Goal: Transaction & Acquisition: Purchase product/service

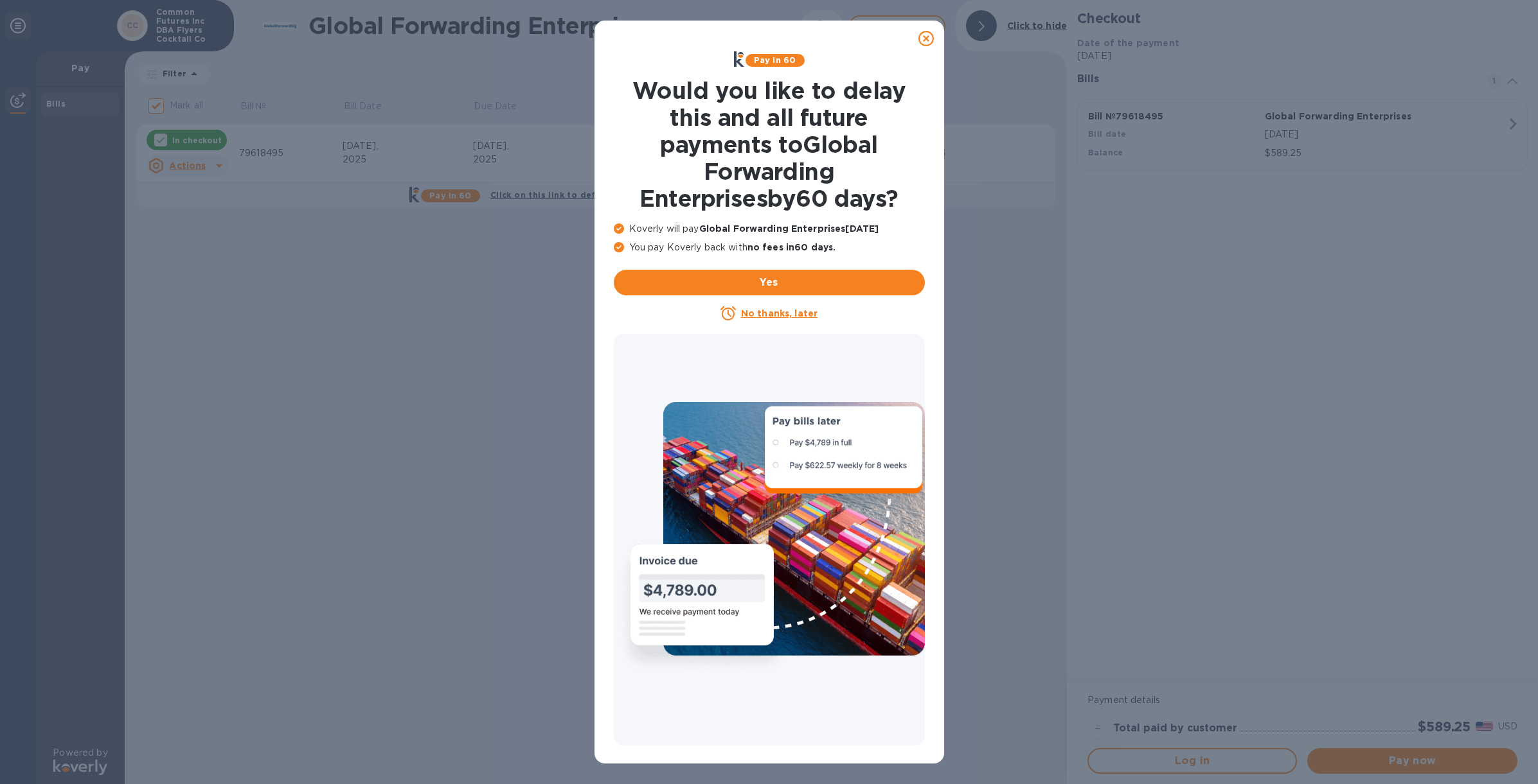
click at [772, 318] on u "No thanks, later" at bounding box center [779, 313] width 76 height 10
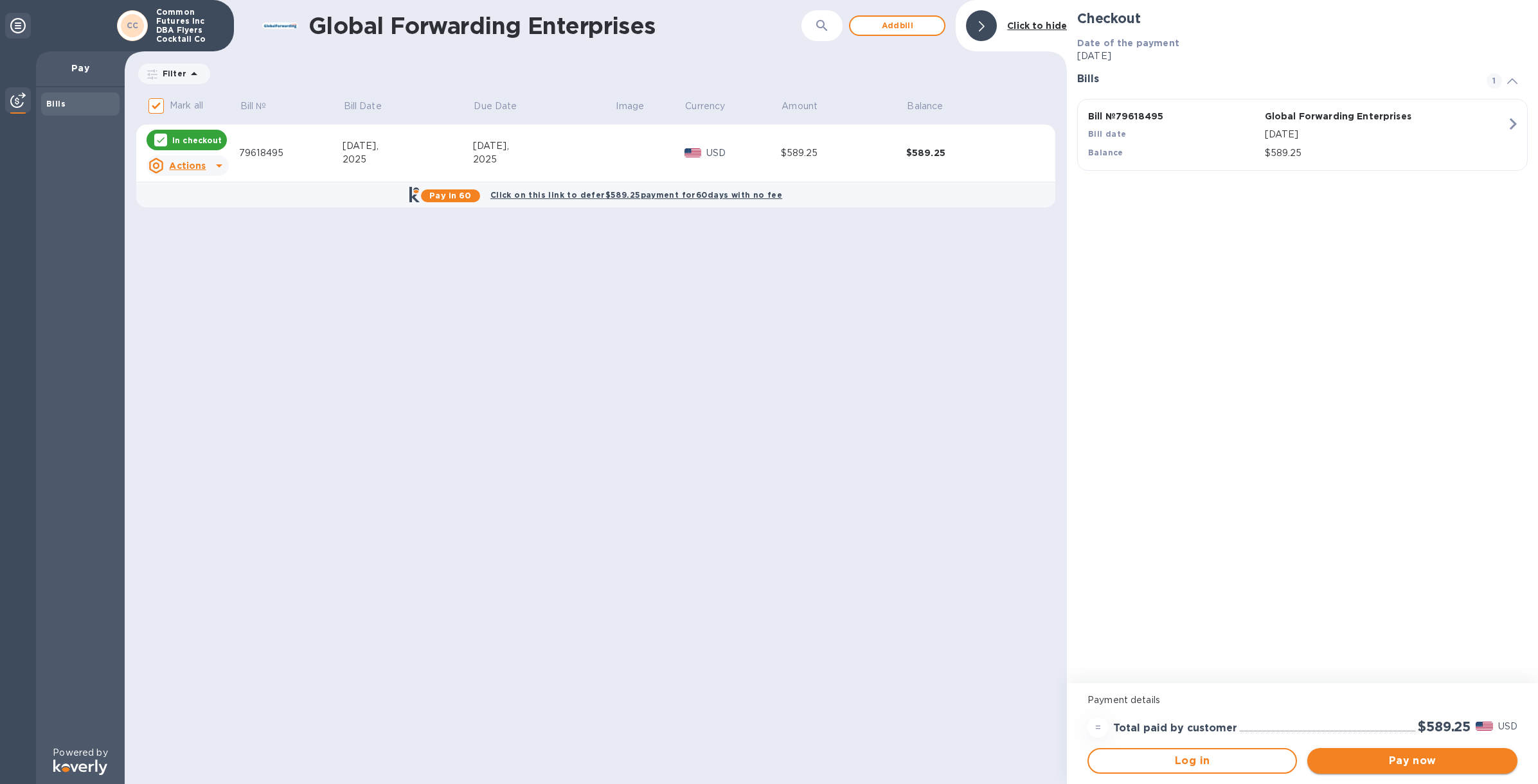
drag, startPoint x: 1405, startPoint y: 756, endPoint x: 1412, endPoint y: 760, distance: 8.1
click at [1405, 756] on span "Pay now" at bounding box center [1412, 761] width 189 height 15
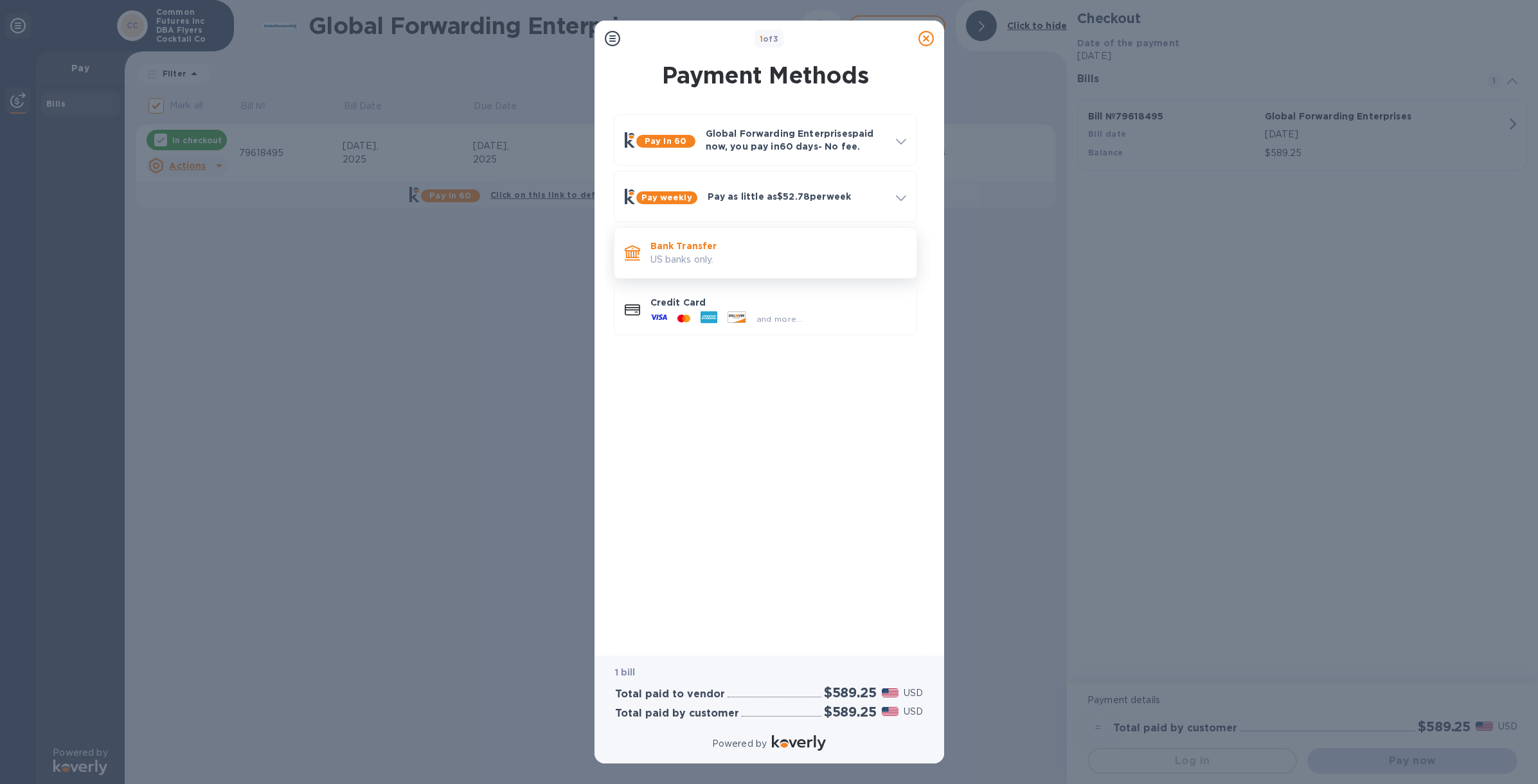
click at [769, 262] on p "US banks only." at bounding box center [778, 259] width 256 height 13
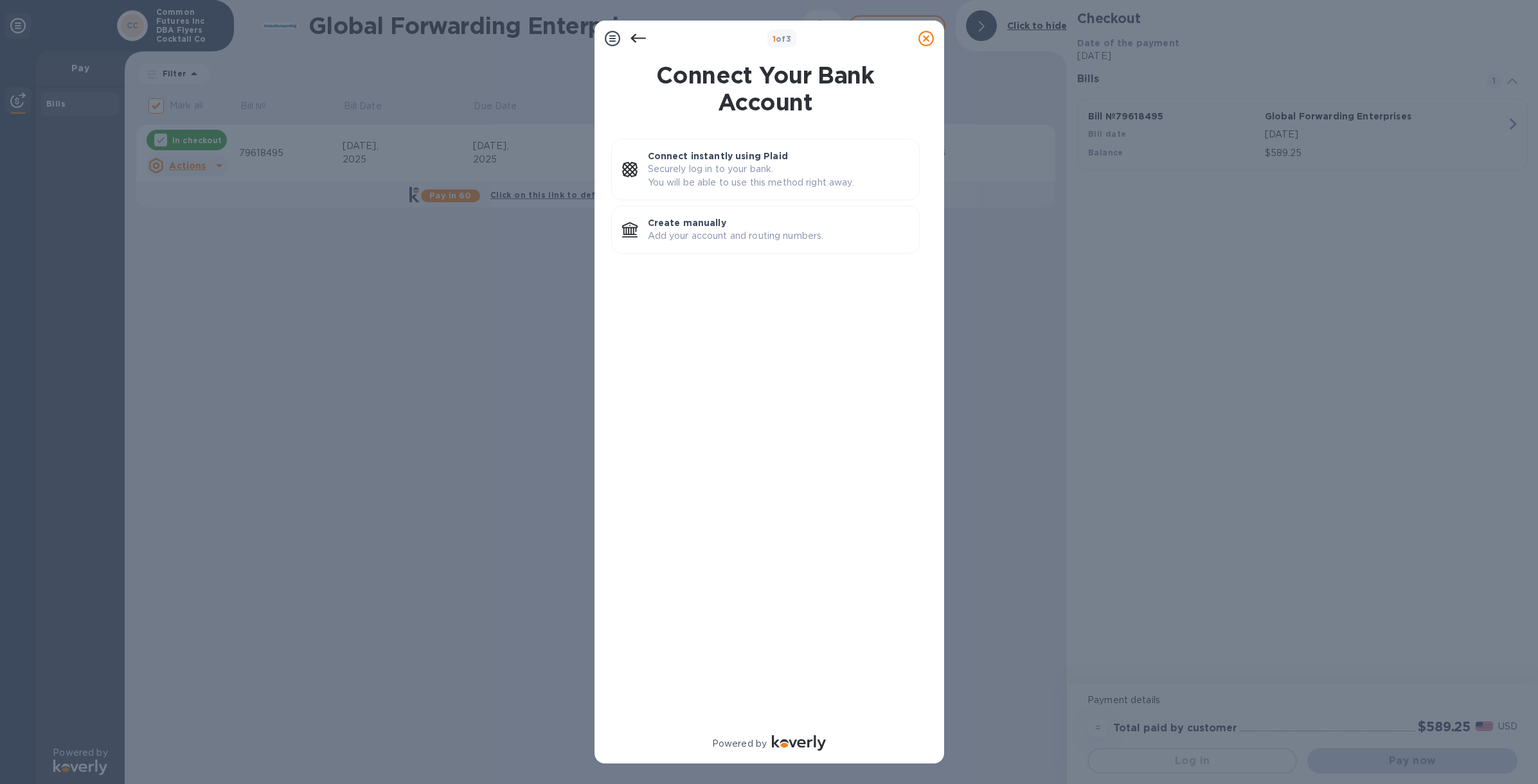
click at [637, 35] on icon at bounding box center [638, 39] width 15 height 15
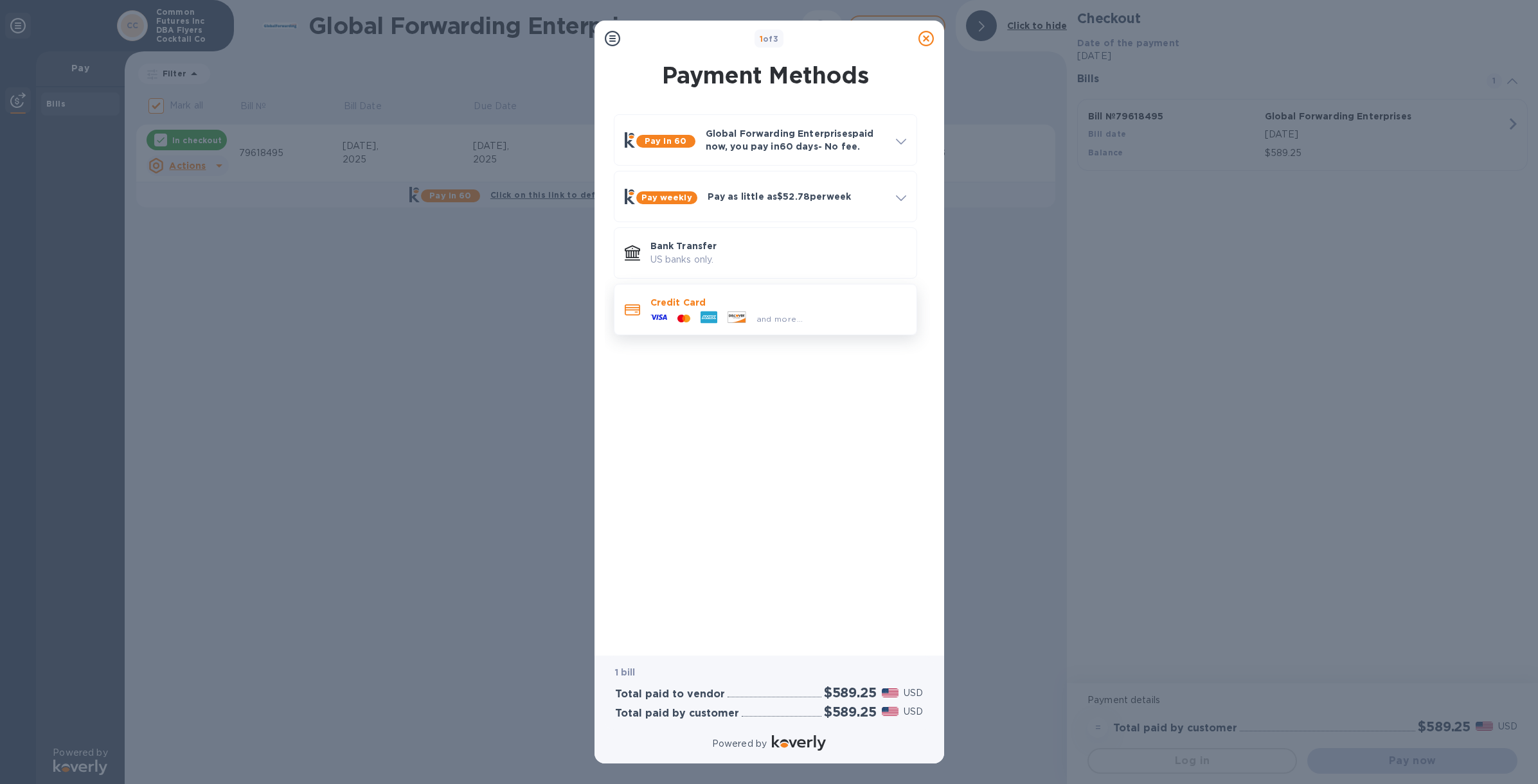
click at [800, 312] on div "and more..." at bounding box center [780, 318] width 57 height 13
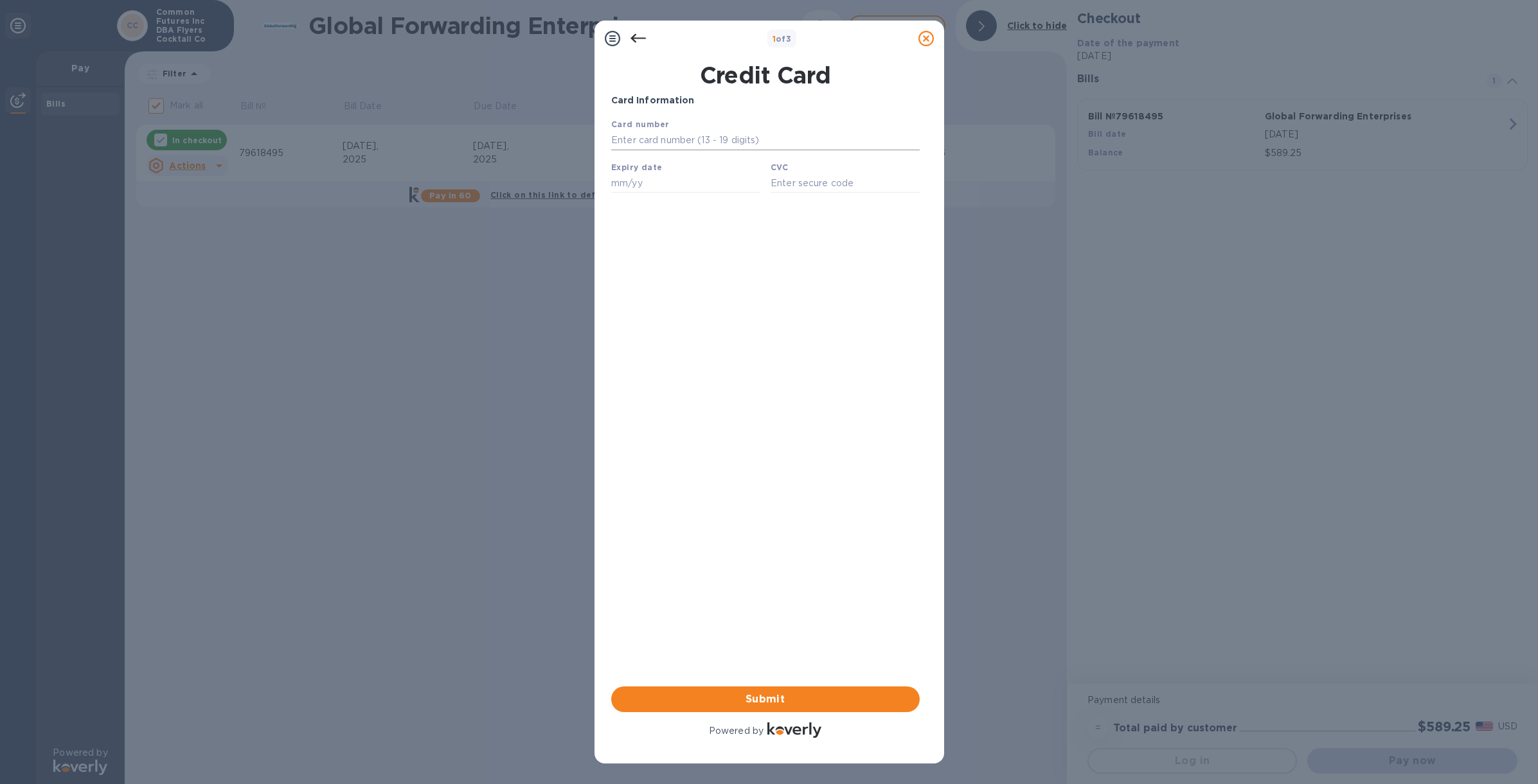
click at [725, 140] on input "text" at bounding box center [764, 140] width 309 height 19
type input "[CREDIT_CARD_NUMBER]"
type input "10/29"
type input "300"
click at [769, 697] on span "Submit" at bounding box center [765, 699] width 288 height 15
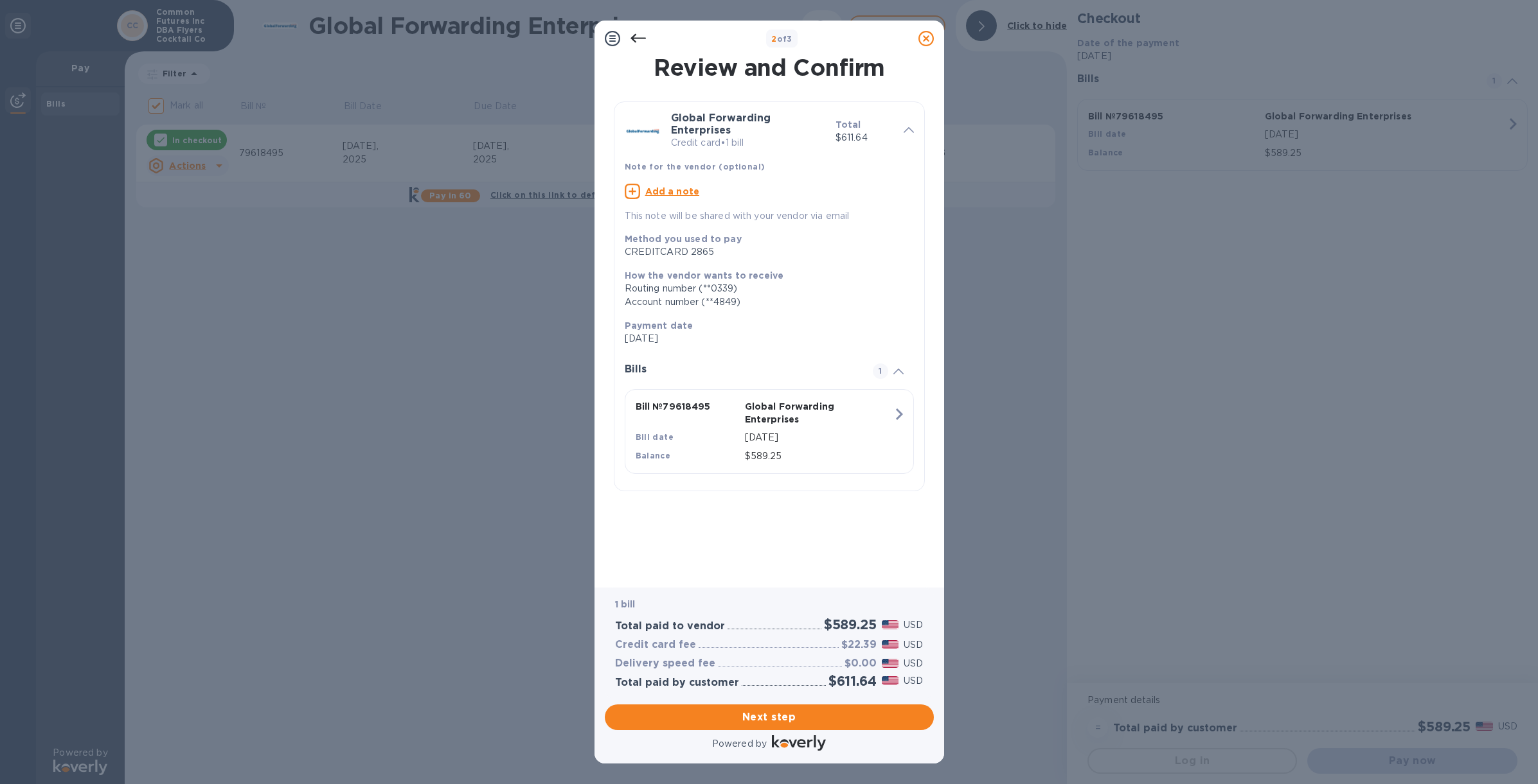
click at [636, 38] on icon at bounding box center [637, 39] width 15 height 9
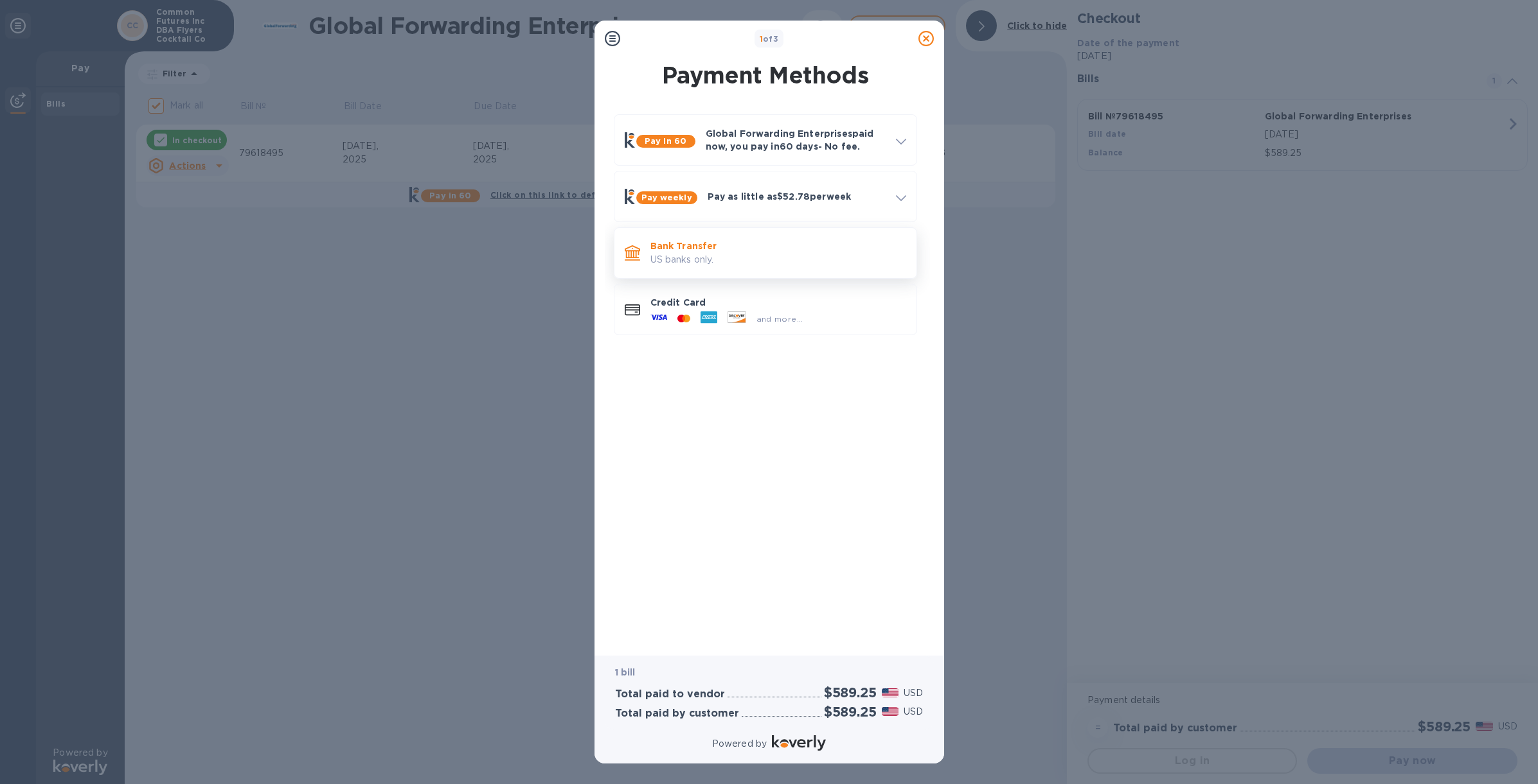
click at [732, 253] on p "US banks only." at bounding box center [778, 259] width 256 height 13
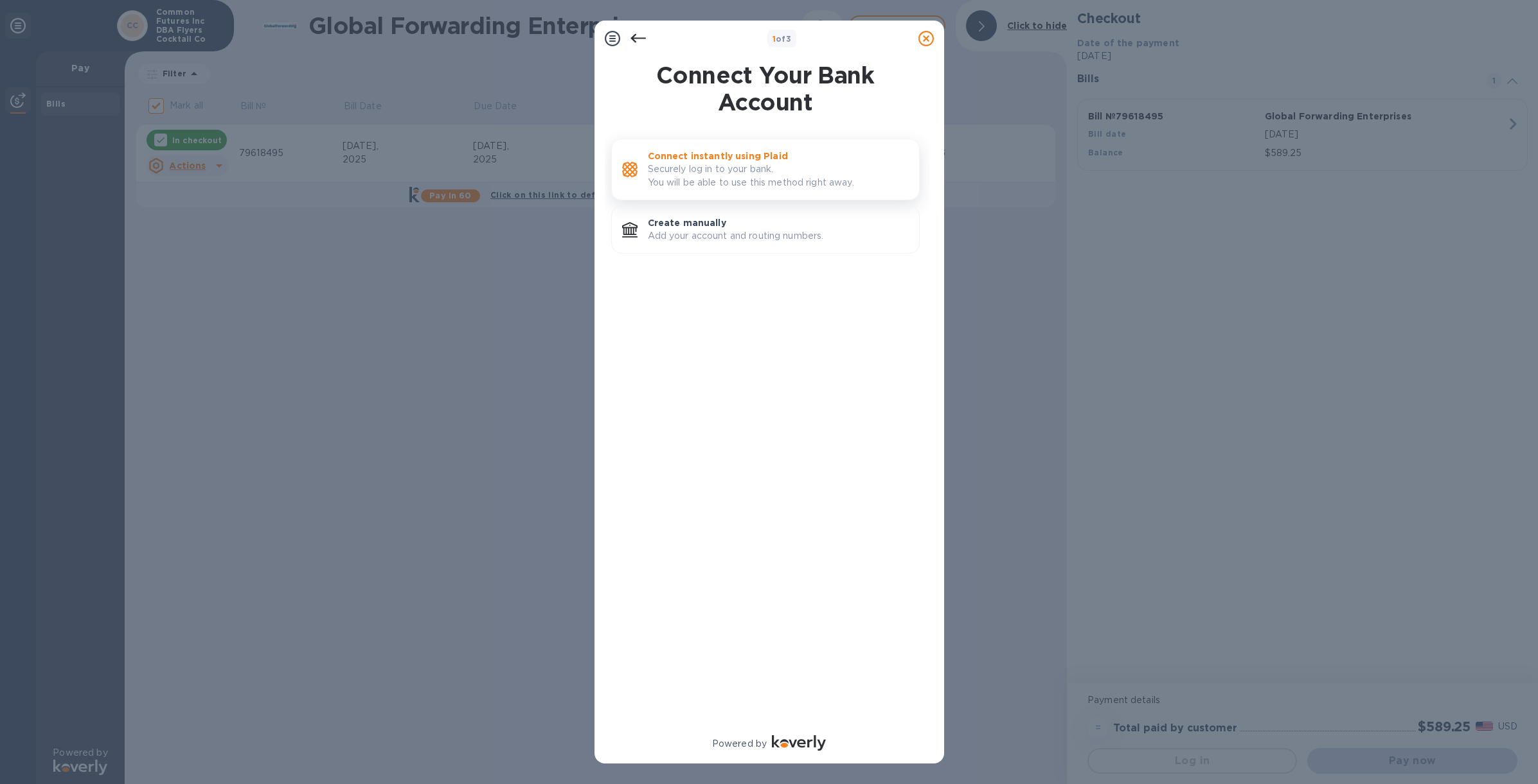
click at [752, 174] on p "Securely log in to your bank. You will be able to use this method right away." at bounding box center [778, 176] width 261 height 27
click at [756, 173] on p "Securely log in to your bank. You will be able to use this method right away." at bounding box center [778, 176] width 261 height 27
click at [761, 233] on p "Add your account and routing numbers." at bounding box center [778, 235] width 261 height 13
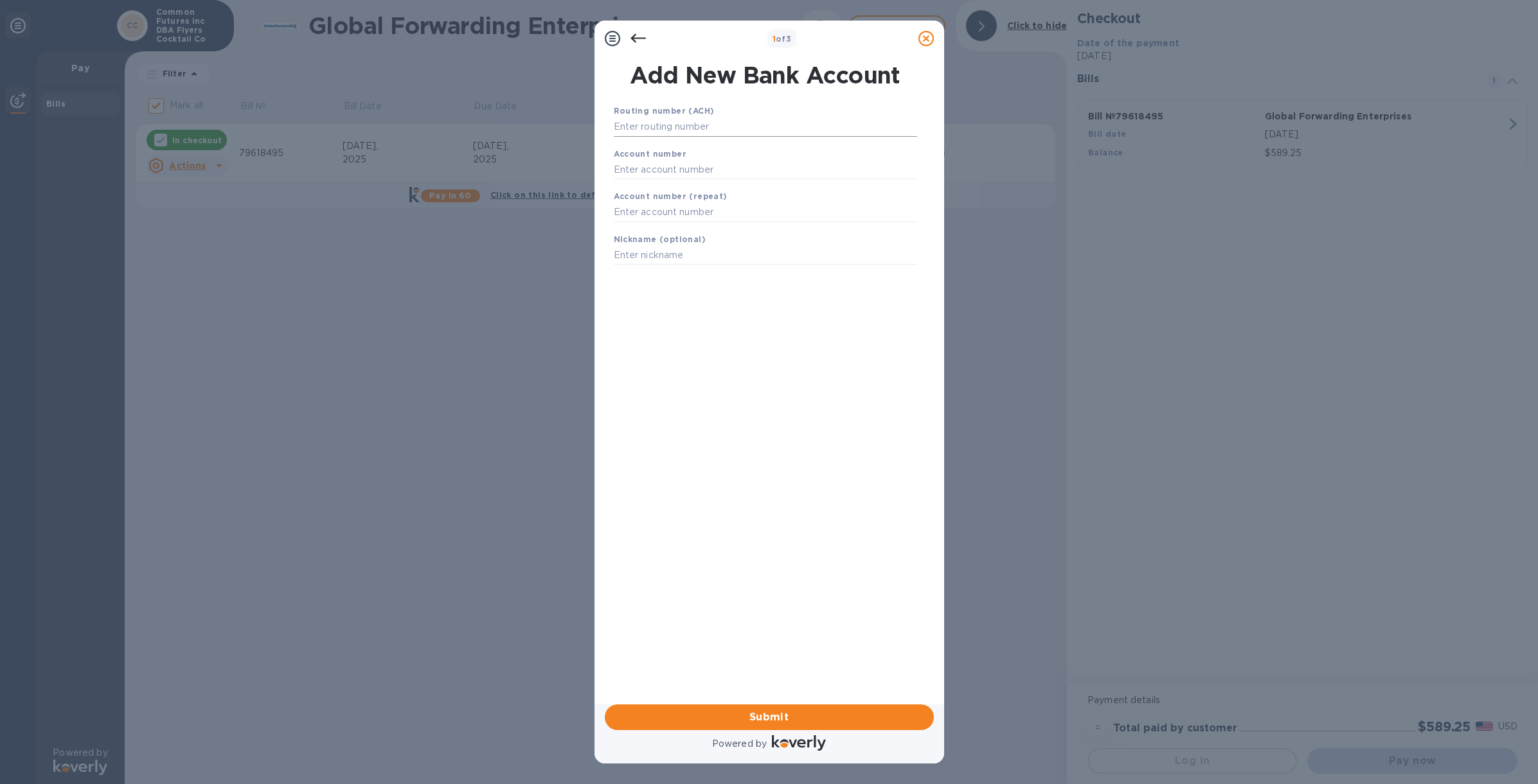
click at [719, 119] on input "text" at bounding box center [765, 126] width 303 height 19
click at [632, 38] on icon at bounding box center [637, 39] width 15 height 9
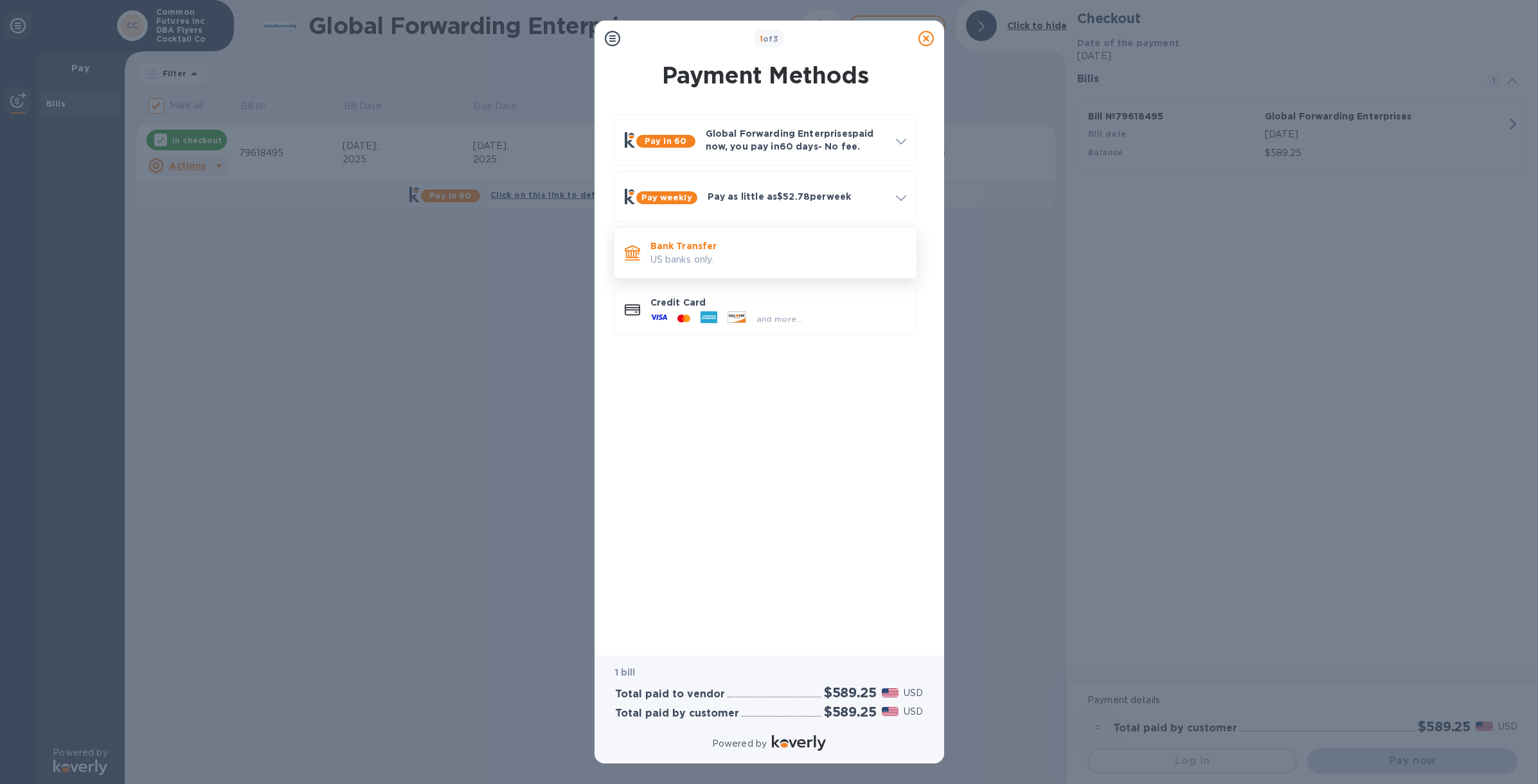
click at [776, 240] on p "Bank Transfer" at bounding box center [778, 246] width 256 height 13
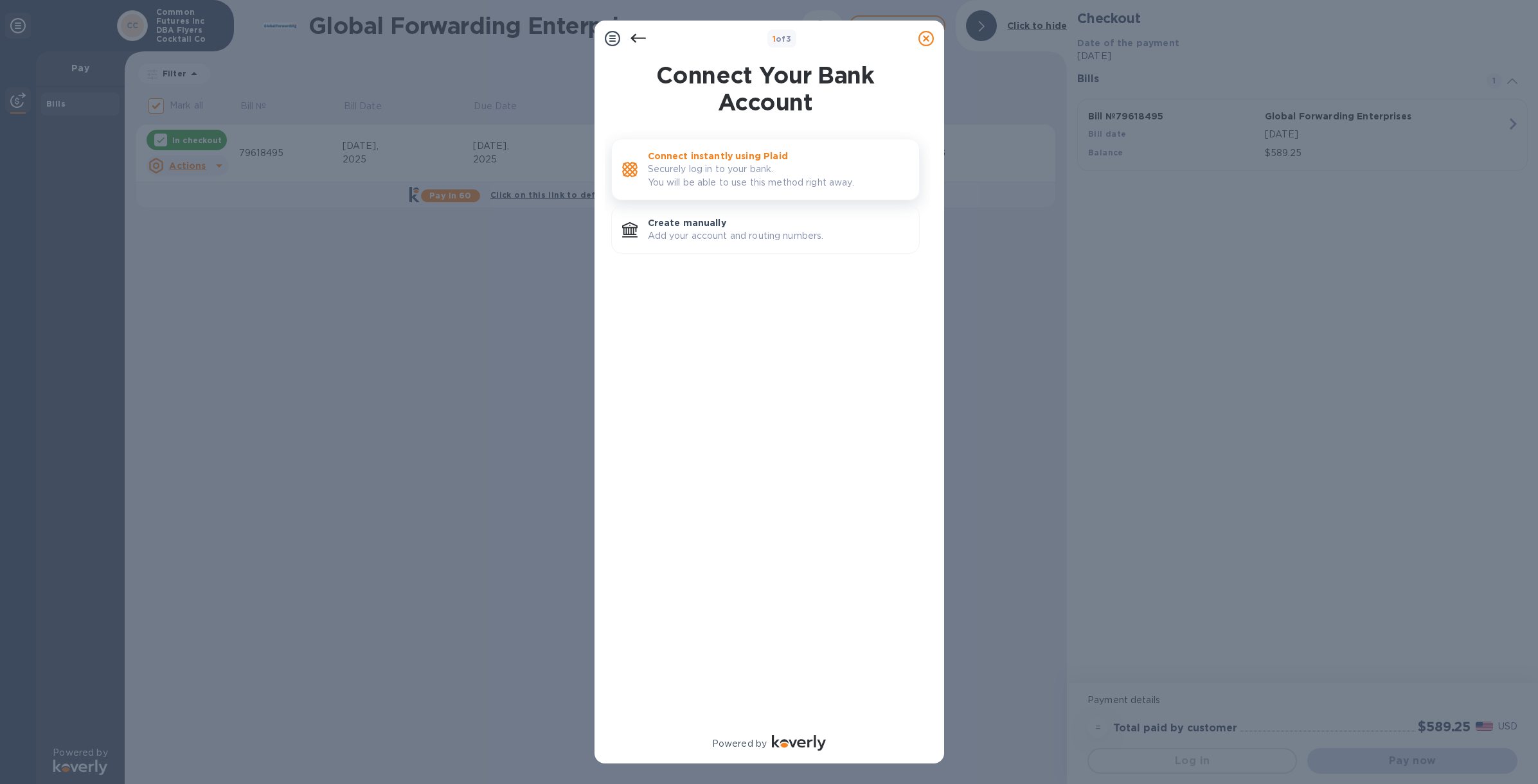
click at [772, 171] on p "Securely log in to your bank. You will be able to use this method right away." at bounding box center [778, 176] width 261 height 27
click at [784, 228] on p "Create manually" at bounding box center [778, 223] width 261 height 13
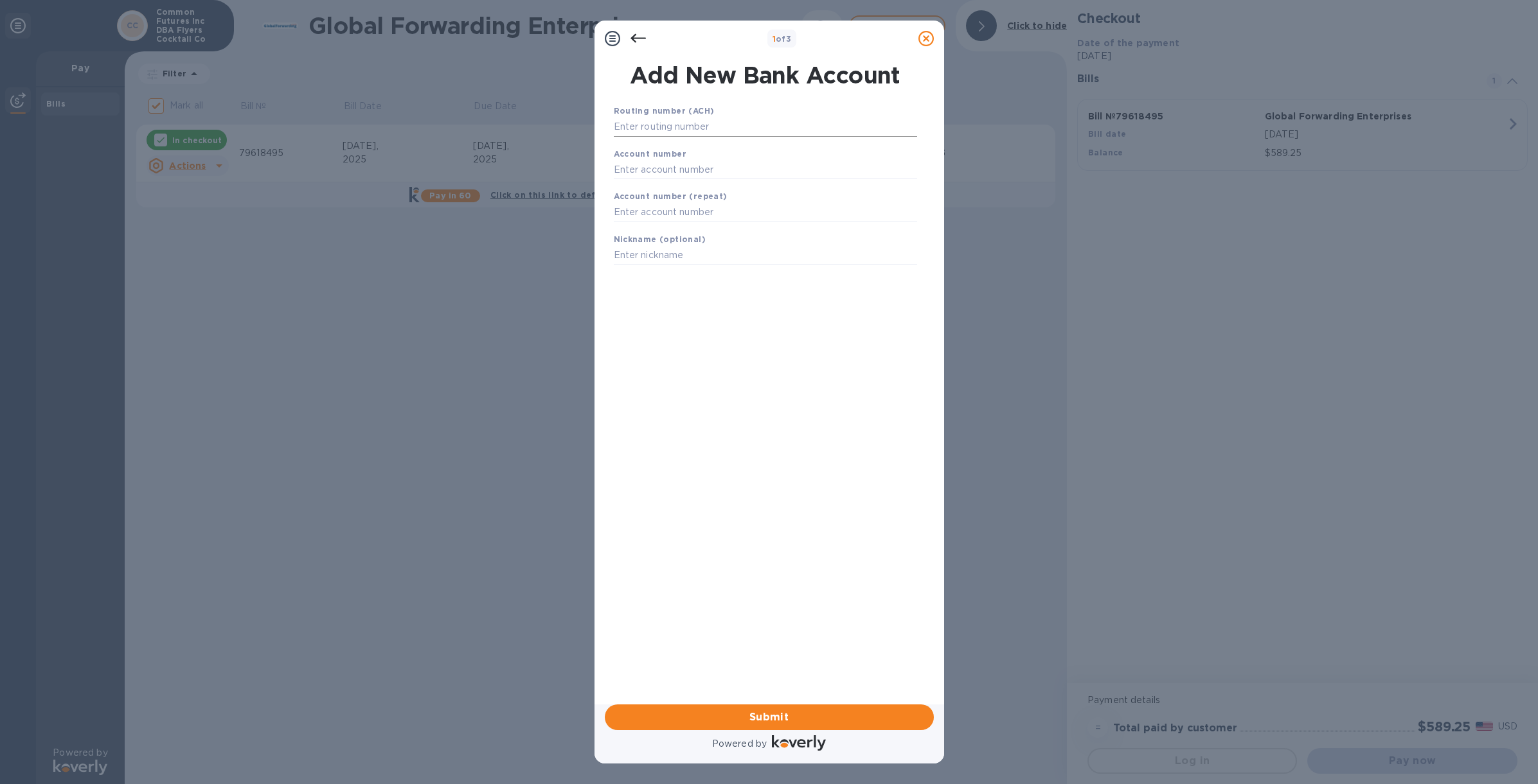
click at [673, 126] on input "text" at bounding box center [765, 126] width 303 height 19
paste input "122037760"
type input "122037760"
click at [692, 187] on input "text" at bounding box center [765, 185] width 303 height 19
paste input "1064756805"
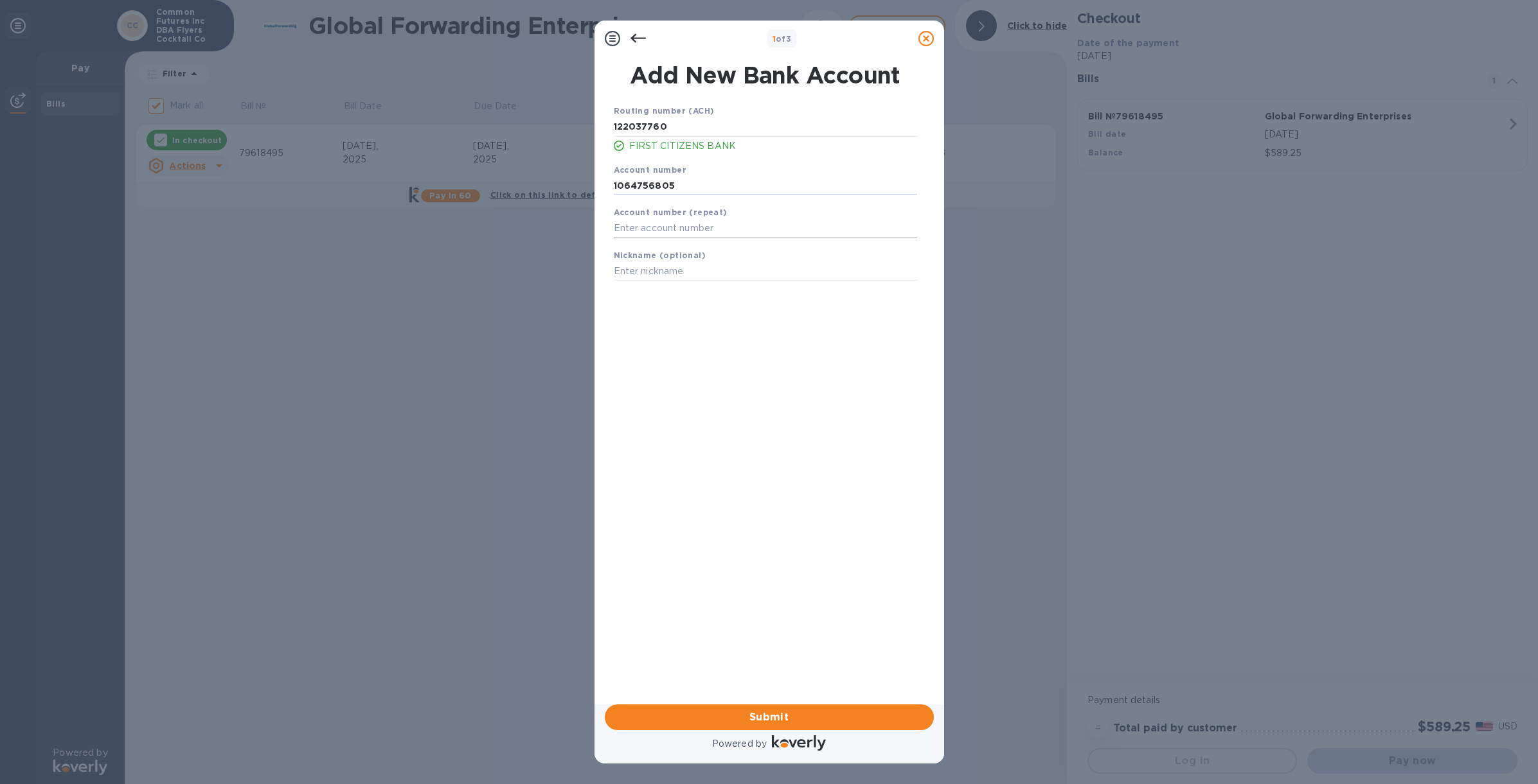
type input "1064756805"
click at [695, 228] on input "text" at bounding box center [765, 228] width 303 height 19
paste input "1064756805"
type input "1064756805"
click at [676, 271] on input "text" at bounding box center [765, 271] width 303 height 19
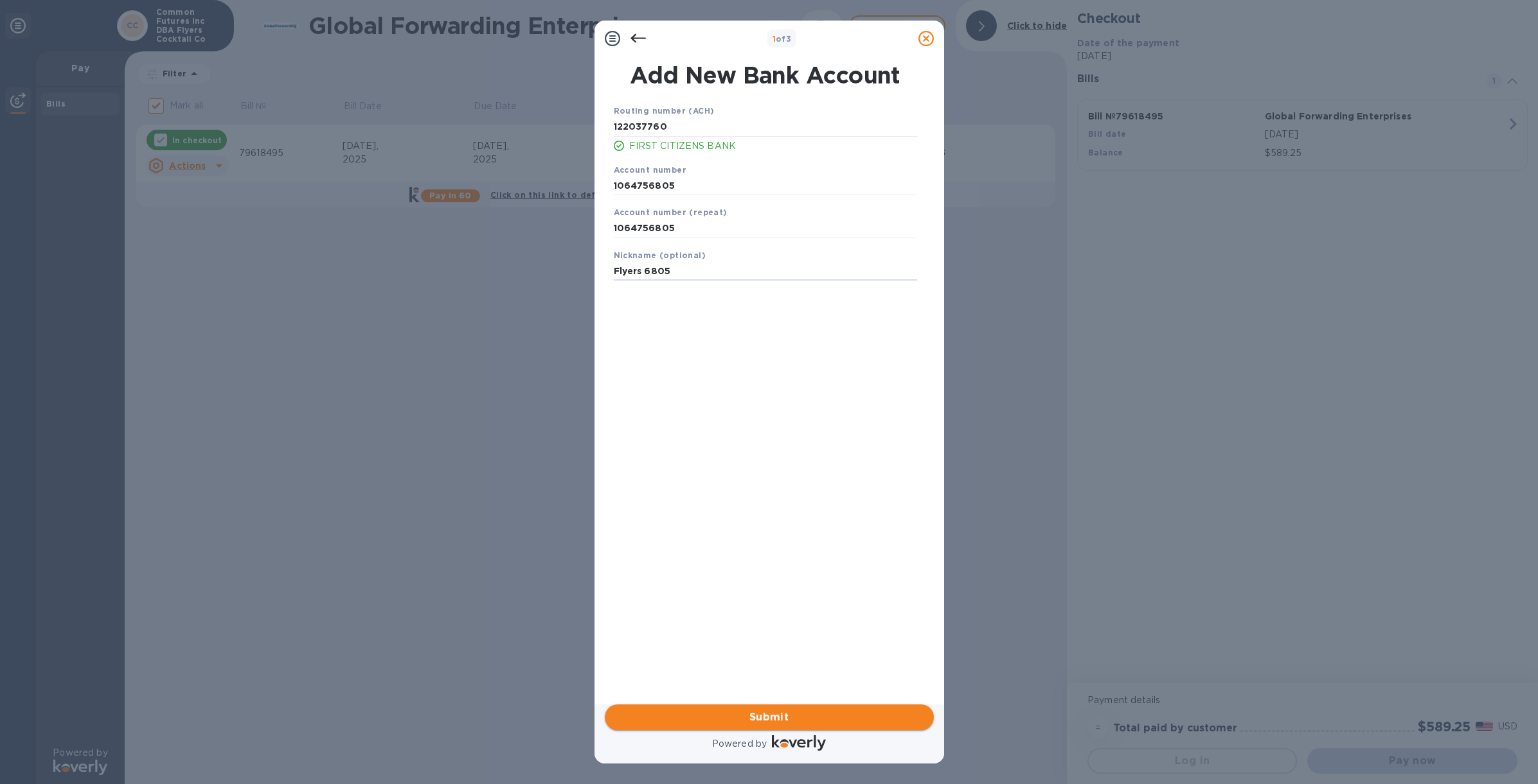
type input "Flyers 6805"
drag, startPoint x: 777, startPoint y: 713, endPoint x: 774, endPoint y: 539, distance: 174.0
click at [777, 713] on span "Submit" at bounding box center [769, 718] width 309 height 15
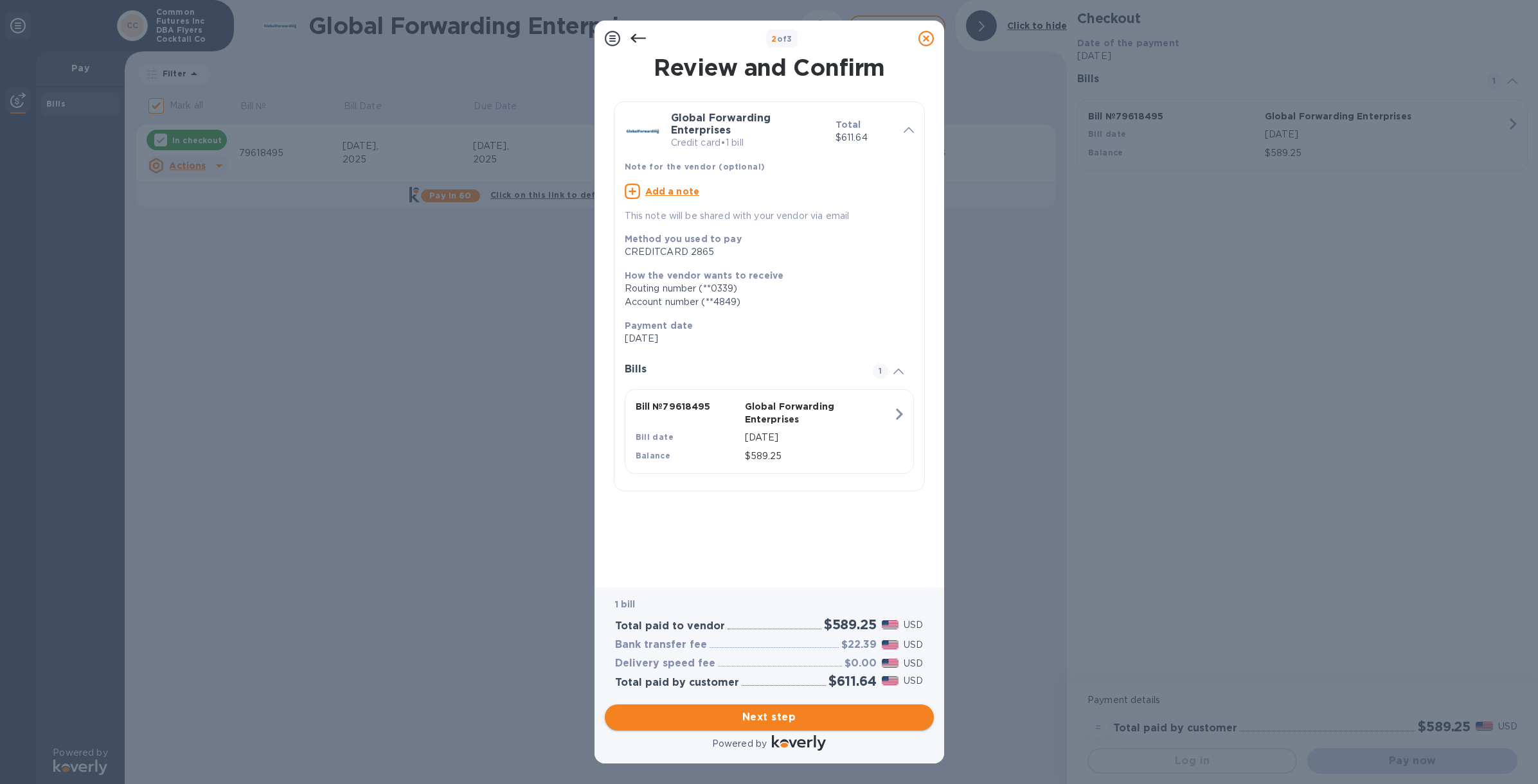
click at [780, 716] on span "Next step" at bounding box center [769, 718] width 309 height 15
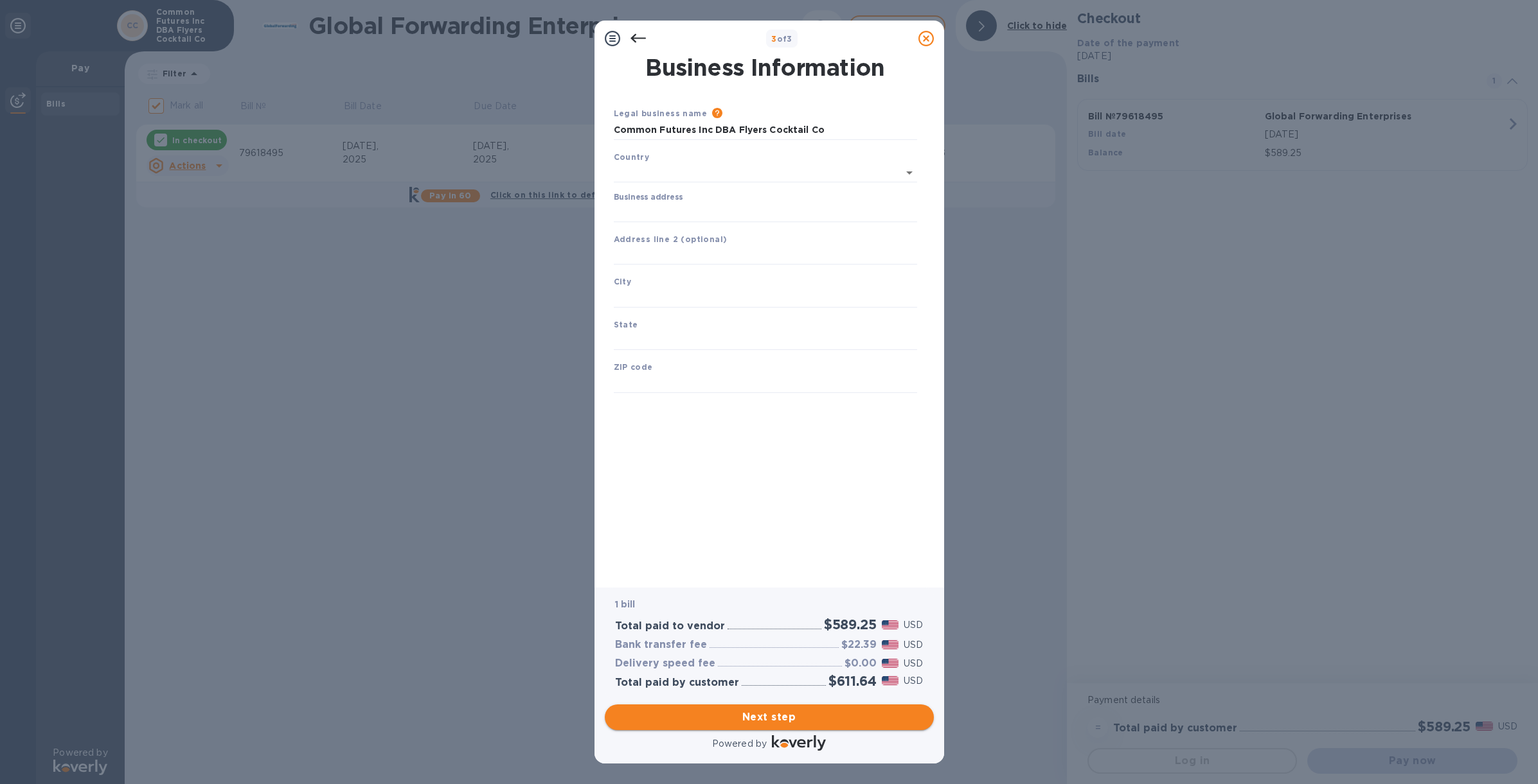
type input "[GEOGRAPHIC_DATA]"
click at [749, 210] on input "Business address" at bounding box center [765, 210] width 303 height 19
type input "[STREET_ADDRESS]"
click at [729, 253] on input "text" at bounding box center [765, 253] width 303 height 19
click at [734, 297] on input "text" at bounding box center [765, 295] width 303 height 19
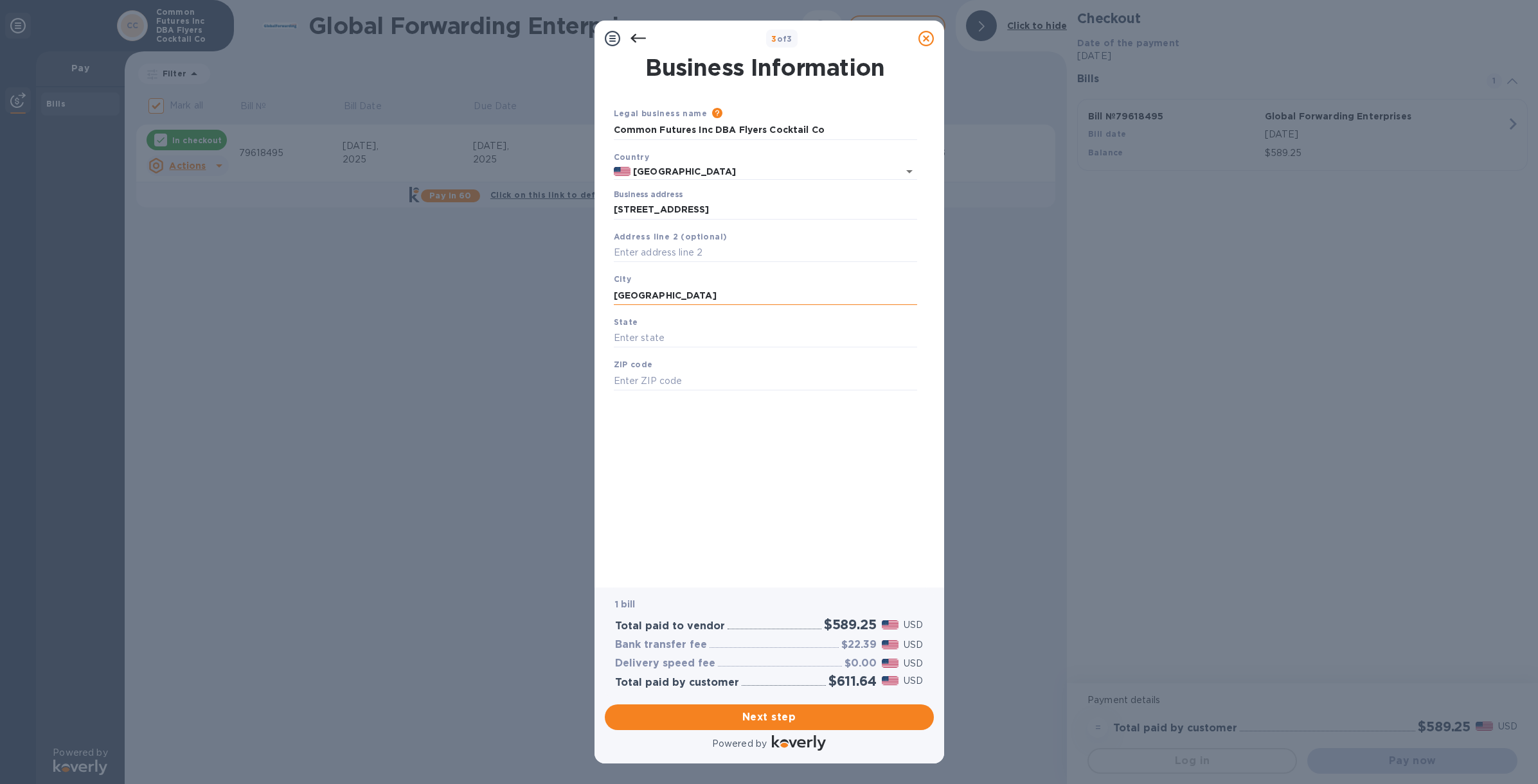
type input "[GEOGRAPHIC_DATA]"
type input "[US_STATE]"
type input "11249"
click at [780, 718] on span "Next step" at bounding box center [769, 718] width 309 height 15
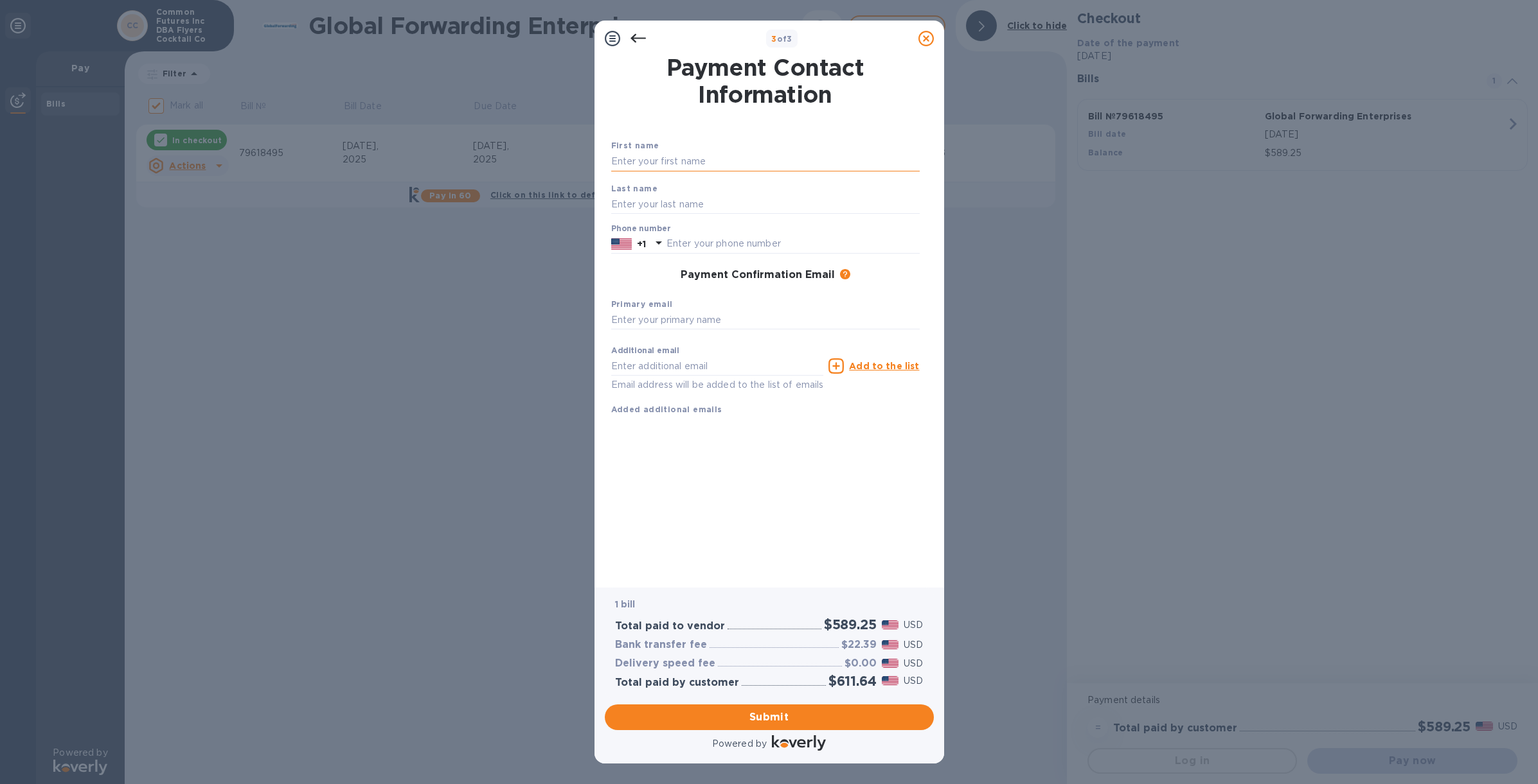
click at [682, 160] on input "text" at bounding box center [765, 161] width 309 height 19
type input "[PERSON_NAME]"
type input "4049062237"
type input "[PERSON_NAME][EMAIL_ADDRESS][DOMAIN_NAME]"
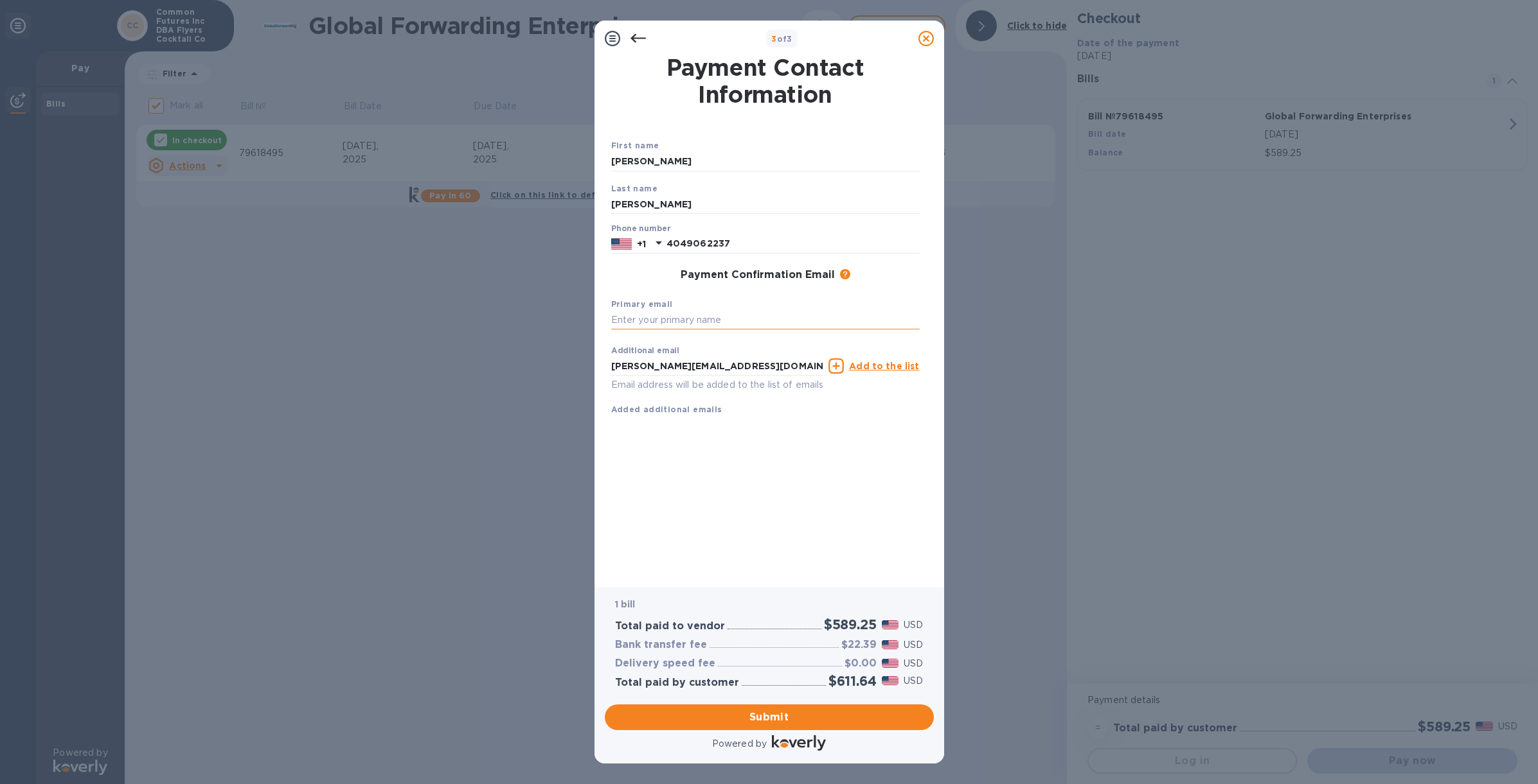
click at [687, 316] on input "text" at bounding box center [765, 320] width 309 height 19
type input "[PERSON_NAME][EMAIL_ADDRESS][DOMAIN_NAME]"
click at [764, 522] on div "Payment Contact Information First name [PERSON_NAME] Last name [PERSON_NAME] Ph…" at bounding box center [769, 313] width 316 height 513
click at [710, 364] on input "[PERSON_NAME][EMAIL_ADDRESS][DOMAIN_NAME]" at bounding box center [717, 365] width 213 height 19
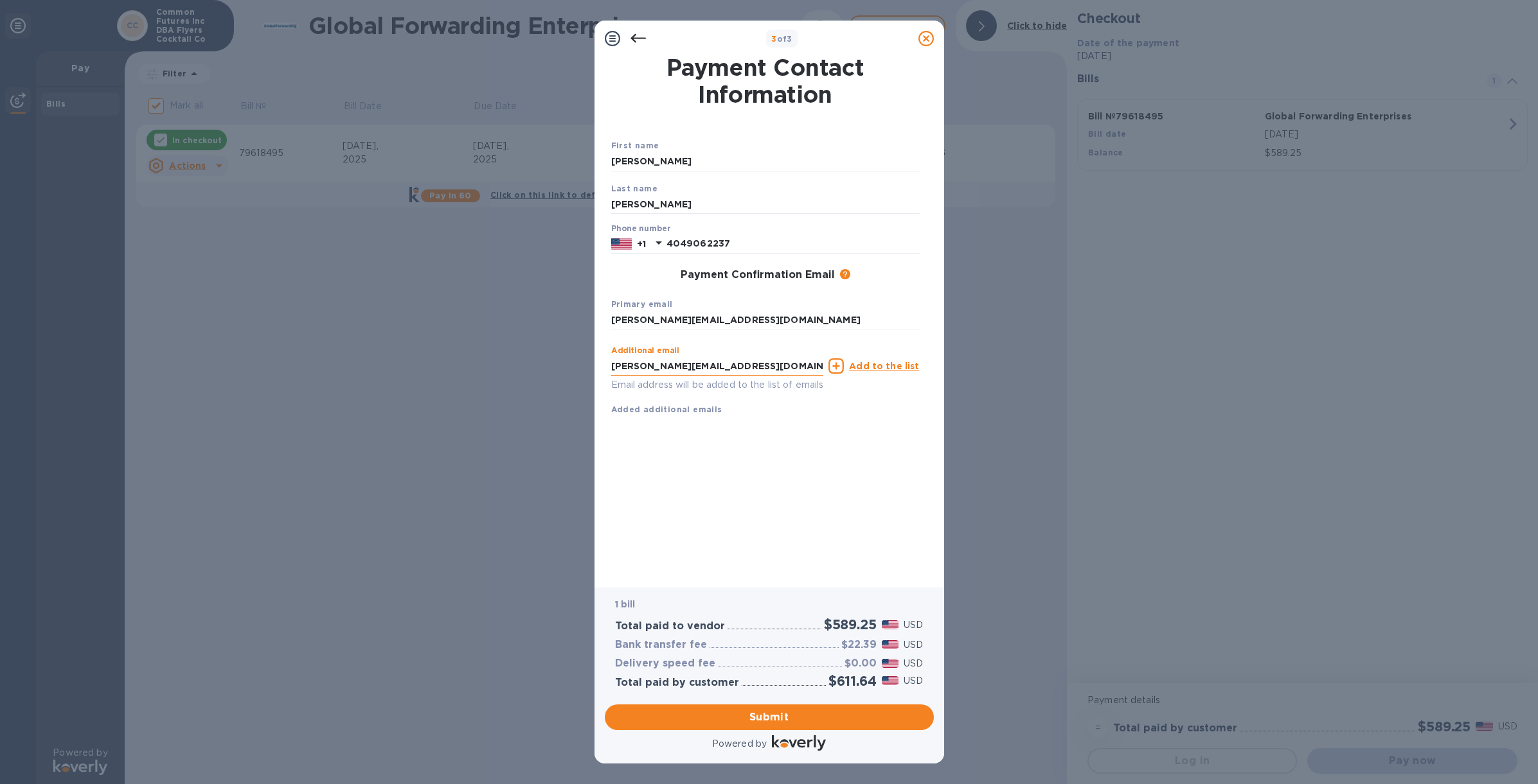
click at [710, 364] on input "[PERSON_NAME][EMAIL_ADDRESS][DOMAIN_NAME]" at bounding box center [717, 365] width 213 height 19
type input "[PERSON_NAME][EMAIL_ADDRESS][DOMAIN_NAME]"
click at [790, 460] on div "Payment Contact Information First name [PERSON_NAME] Last name [PERSON_NAME] Ph…" at bounding box center [769, 313] width 316 height 513
click at [757, 714] on span "Submit" at bounding box center [769, 718] width 309 height 15
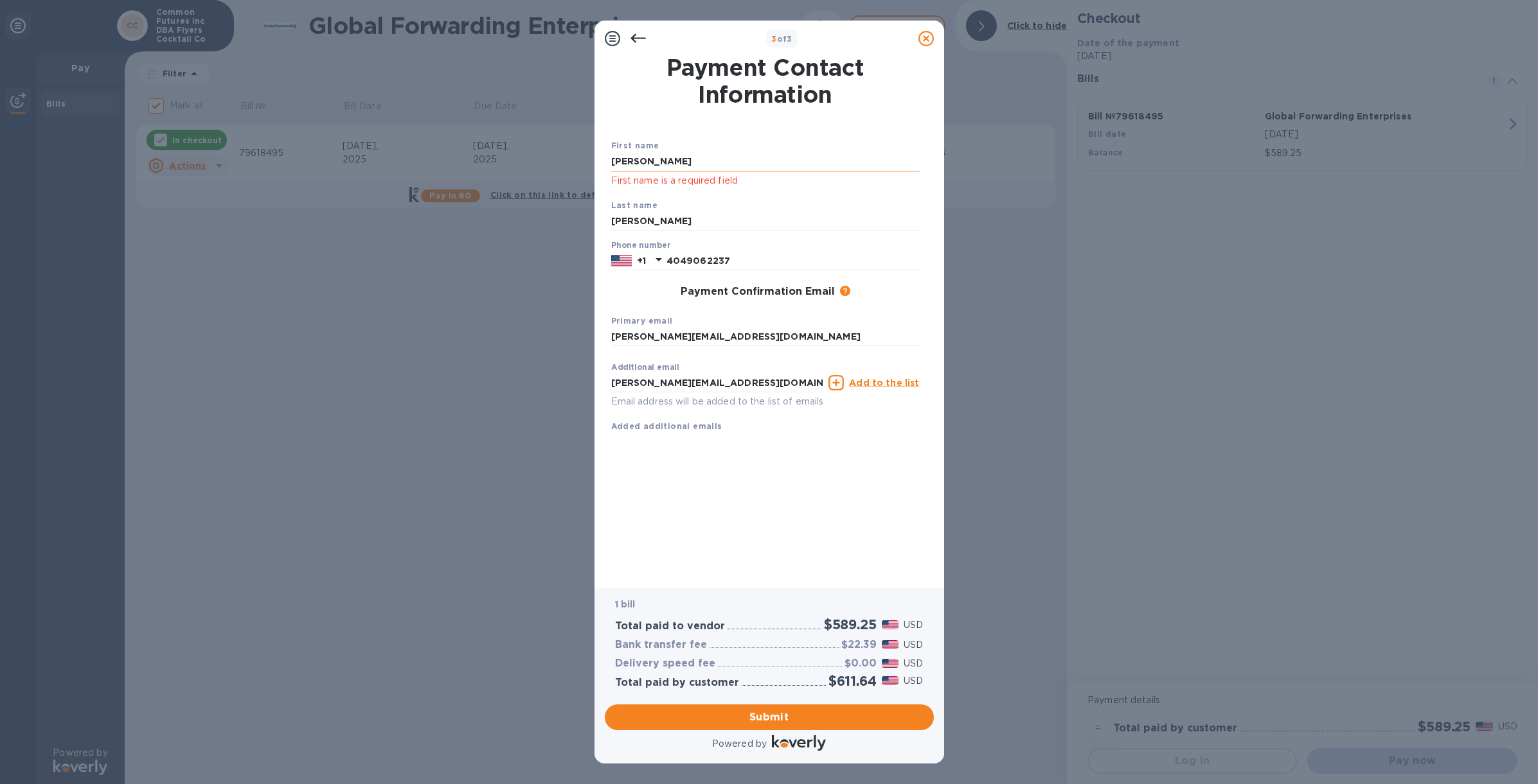
click at [662, 162] on input "[PERSON_NAME]" at bounding box center [765, 161] width 309 height 19
type input "[PERSON_NAME]"
click at [645, 224] on input "[PERSON_NAME]" at bounding box center [765, 221] width 309 height 19
type input "[PERSON_NAME]"
click at [649, 300] on div "Payment Confirmation Email The added email addresses will be used to send the p…" at bounding box center [765, 292] width 319 height 23
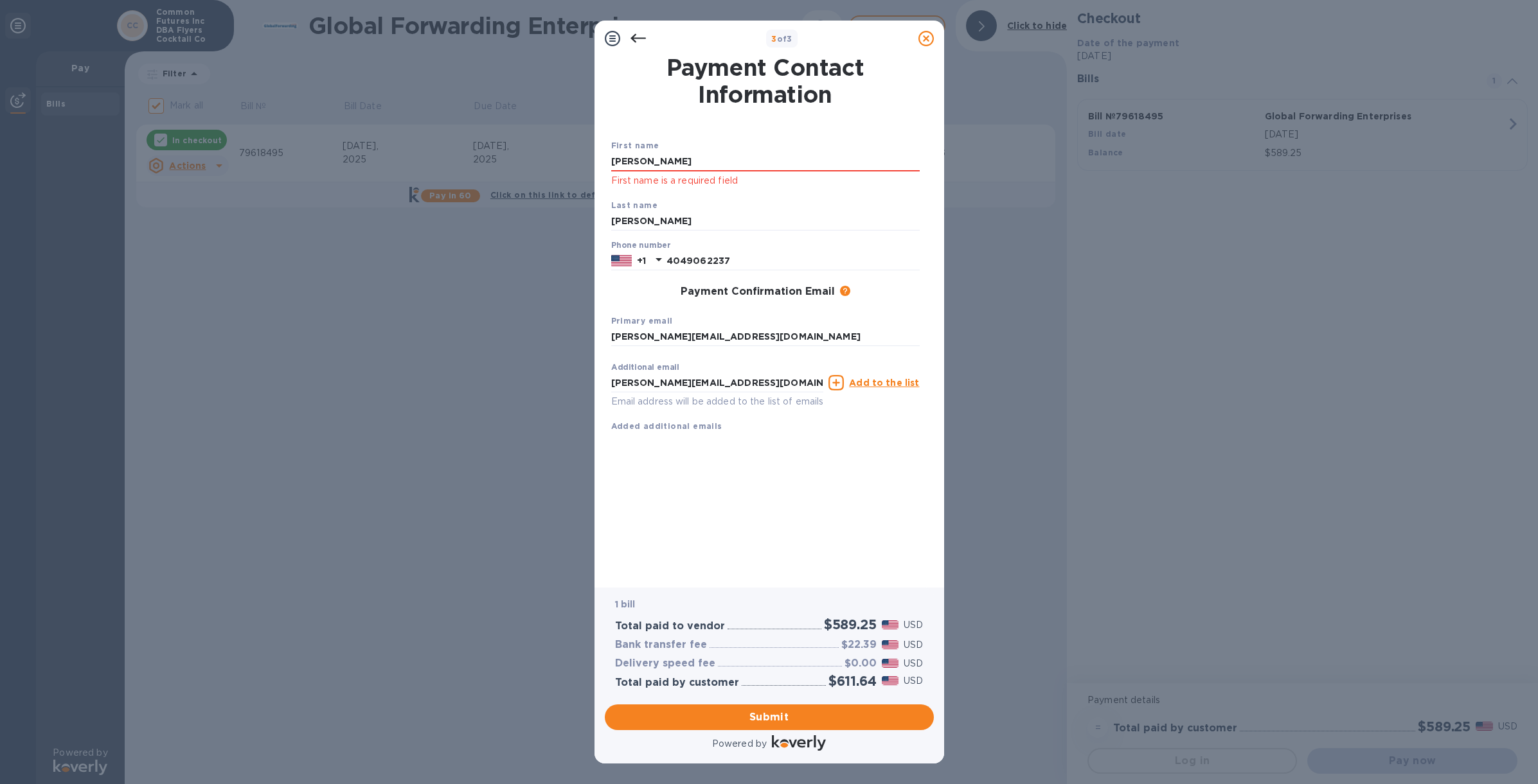
click at [781, 483] on div "Payment Contact Information First name [PERSON_NAME] First name is a required f…" at bounding box center [769, 313] width 316 height 513
click at [777, 712] on span "Submit" at bounding box center [769, 718] width 309 height 15
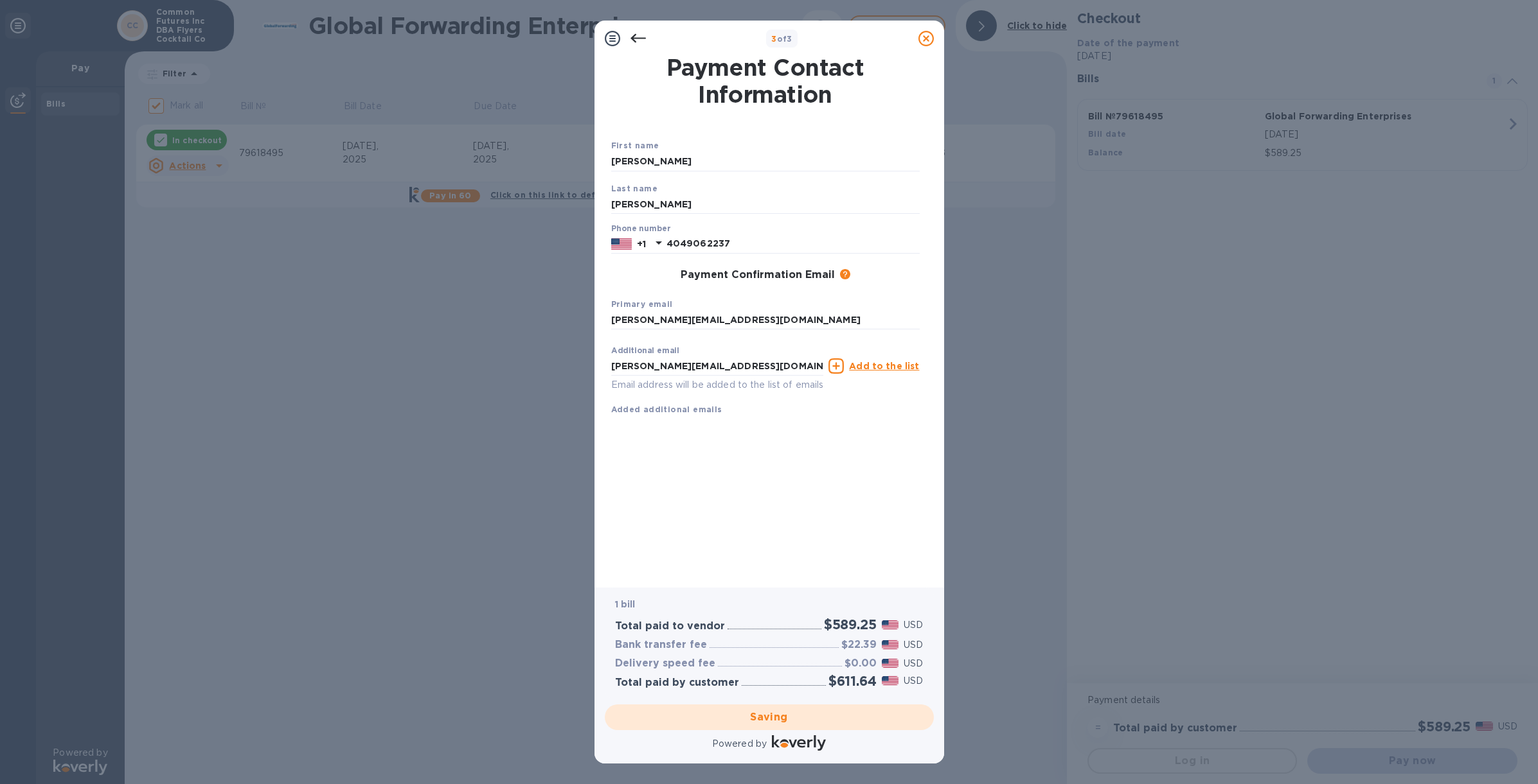
checkbox input "false"
